Goal: Information Seeking & Learning: Learn about a topic

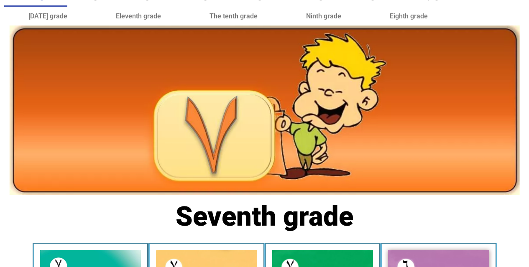
click at [29, 48] on img at bounding box center [265, 110] width 510 height 170
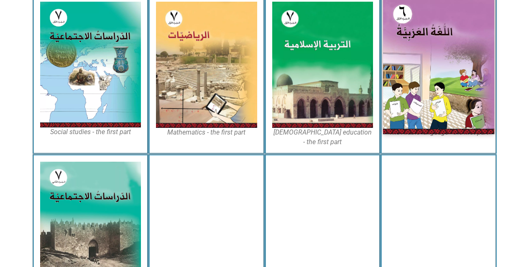
scroll to position [267, 0]
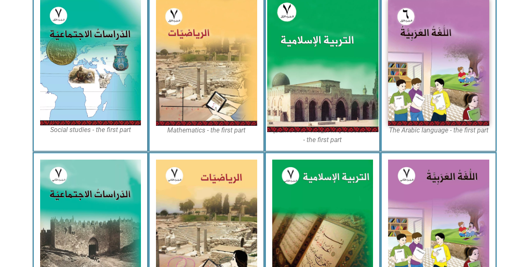
click at [325, 41] on img at bounding box center [322, 62] width 111 height 139
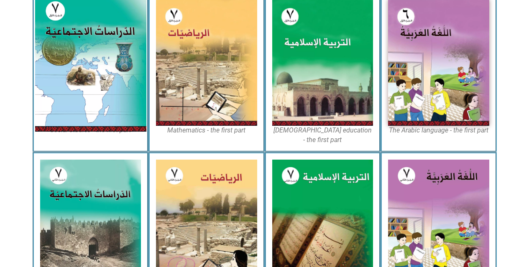
click at [78, 46] on img at bounding box center [90, 62] width 111 height 138
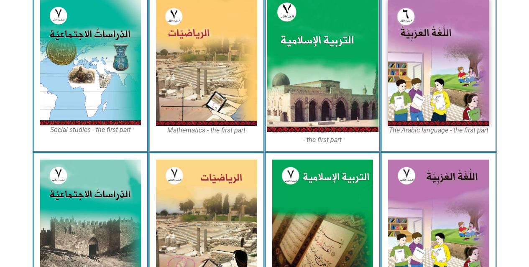
click at [279, 24] on img at bounding box center [322, 62] width 111 height 139
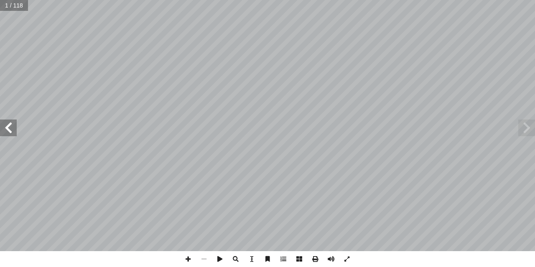
click at [1, 130] on span at bounding box center [8, 127] width 17 height 17
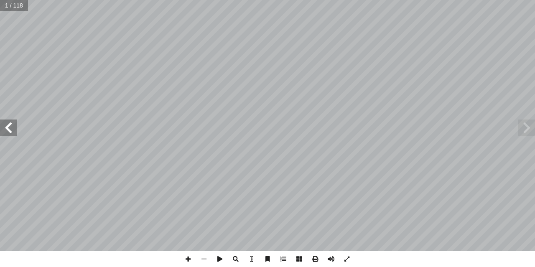
click at [1, 130] on span at bounding box center [8, 127] width 17 height 17
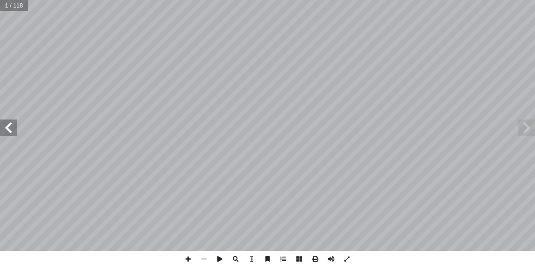
click at [1, 130] on span at bounding box center [8, 127] width 17 height 17
click at [9, 123] on span at bounding box center [8, 127] width 17 height 17
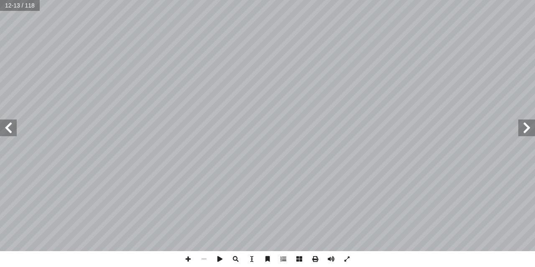
click at [9, 123] on span at bounding box center [8, 127] width 17 height 17
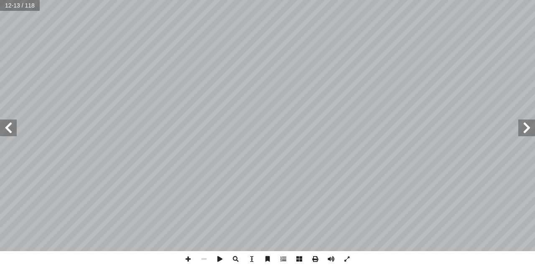
click at [9, 123] on span at bounding box center [8, 127] width 17 height 17
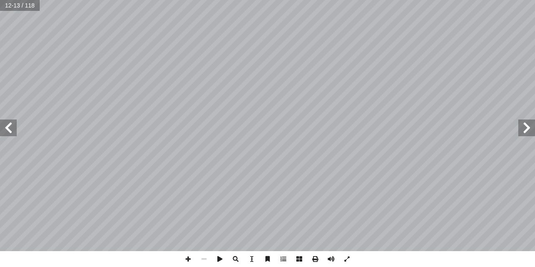
click at [9, 123] on span at bounding box center [8, 127] width 17 height 17
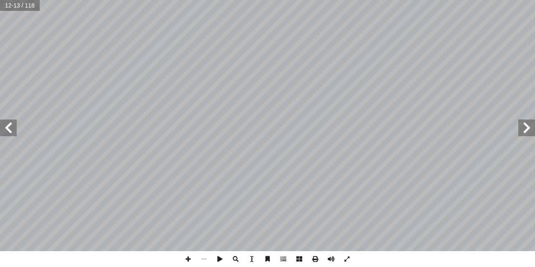
click at [9, 123] on span at bounding box center [8, 127] width 17 height 17
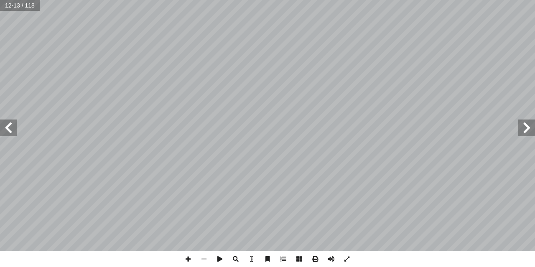
click at [9, 123] on span at bounding box center [8, 127] width 17 height 17
click at [529, 122] on span at bounding box center [526, 127] width 17 height 17
click at [530, 123] on span at bounding box center [526, 127] width 17 height 17
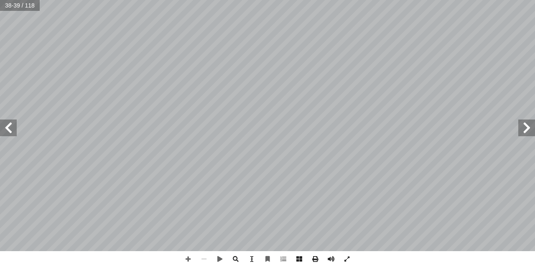
drag, startPoint x: 530, startPoint y: 123, endPoint x: 530, endPoint y: 128, distance: 5.4
click at [530, 128] on span at bounding box center [526, 127] width 17 height 17
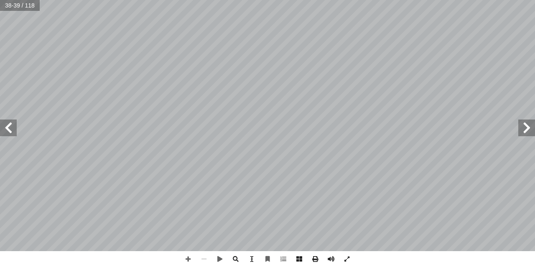
click at [530, 128] on span at bounding box center [526, 127] width 17 height 17
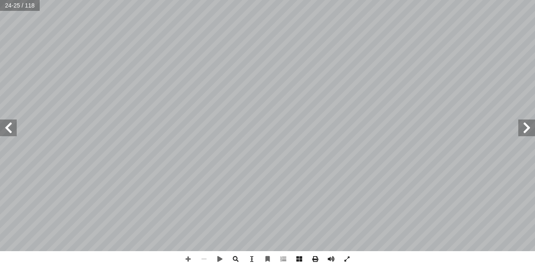
click at [525, 124] on span at bounding box center [526, 127] width 17 height 17
click at [10, 129] on span at bounding box center [8, 127] width 17 height 17
click at [10, 130] on span at bounding box center [8, 127] width 17 height 17
click at [7, 130] on span at bounding box center [8, 127] width 17 height 17
click at [7, 131] on span at bounding box center [8, 127] width 17 height 17
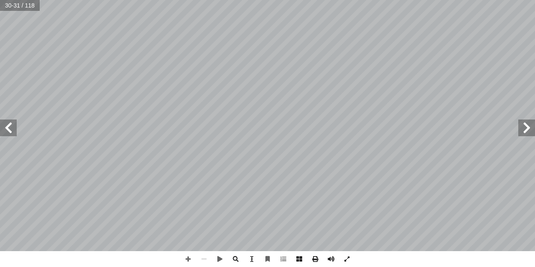
click at [12, 130] on span at bounding box center [8, 127] width 17 height 17
click at [12, 131] on span at bounding box center [8, 127] width 17 height 17
click at [9, 124] on span at bounding box center [8, 127] width 17 height 17
click at [528, 132] on span at bounding box center [526, 127] width 17 height 17
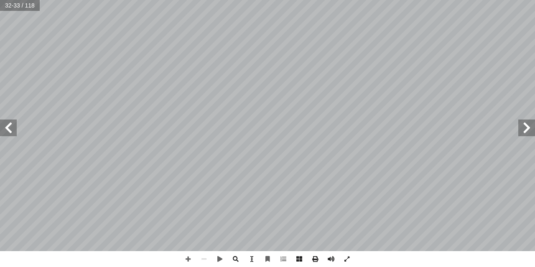
click at [526, 125] on span at bounding box center [526, 127] width 17 height 17
click at [11, 128] on span at bounding box center [8, 127] width 17 height 17
click at [14, 131] on span at bounding box center [8, 127] width 17 height 17
click at [186, 254] on span at bounding box center [188, 259] width 16 height 16
click at [187, 254] on span at bounding box center [188, 259] width 16 height 16
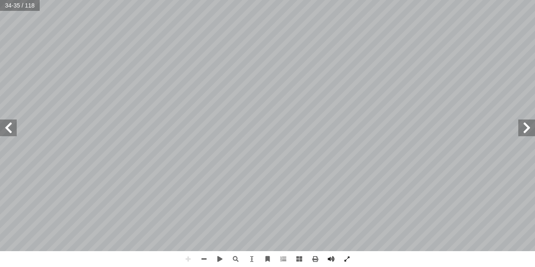
click at [395, 76] on html "الصفحة الرئيسية الصف الأول الصف الثاني الصف الثالث الصف الرابع الصف الخامس الصف…" at bounding box center [267, 38] width 535 height 76
click at [206, 262] on span at bounding box center [204, 259] width 16 height 16
click at [204, 258] on span at bounding box center [204, 259] width 16 height 16
click at [187, 256] on span at bounding box center [188, 259] width 16 height 16
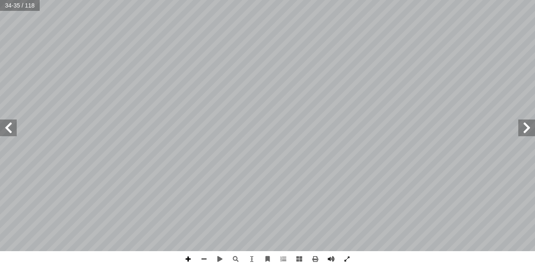
click at [187, 258] on span at bounding box center [188, 259] width 16 height 16
